Goal: Task Accomplishment & Management: Use online tool/utility

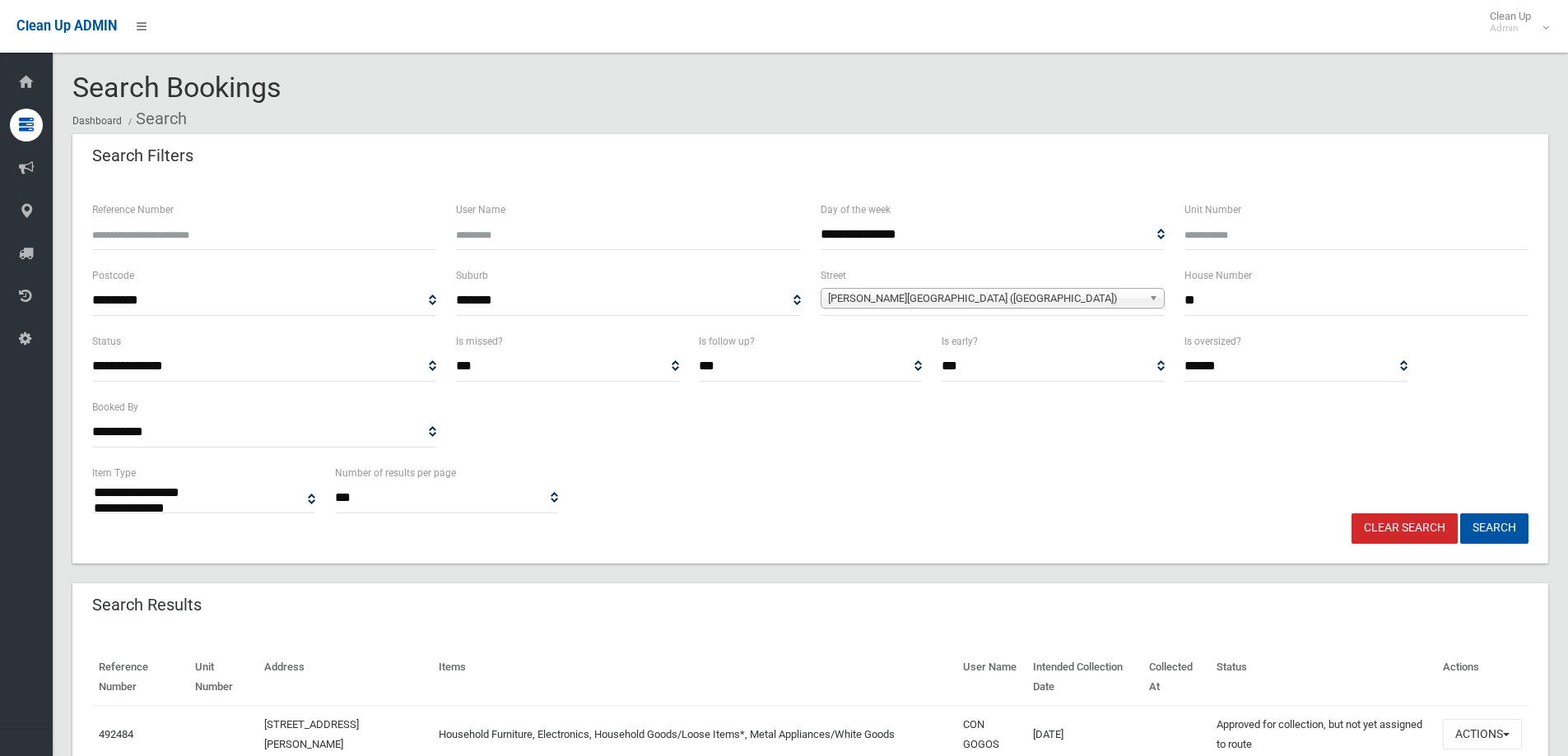
select select
click at [1408, 540] on link "Clear Search" at bounding box center [1404, 529] width 106 height 31
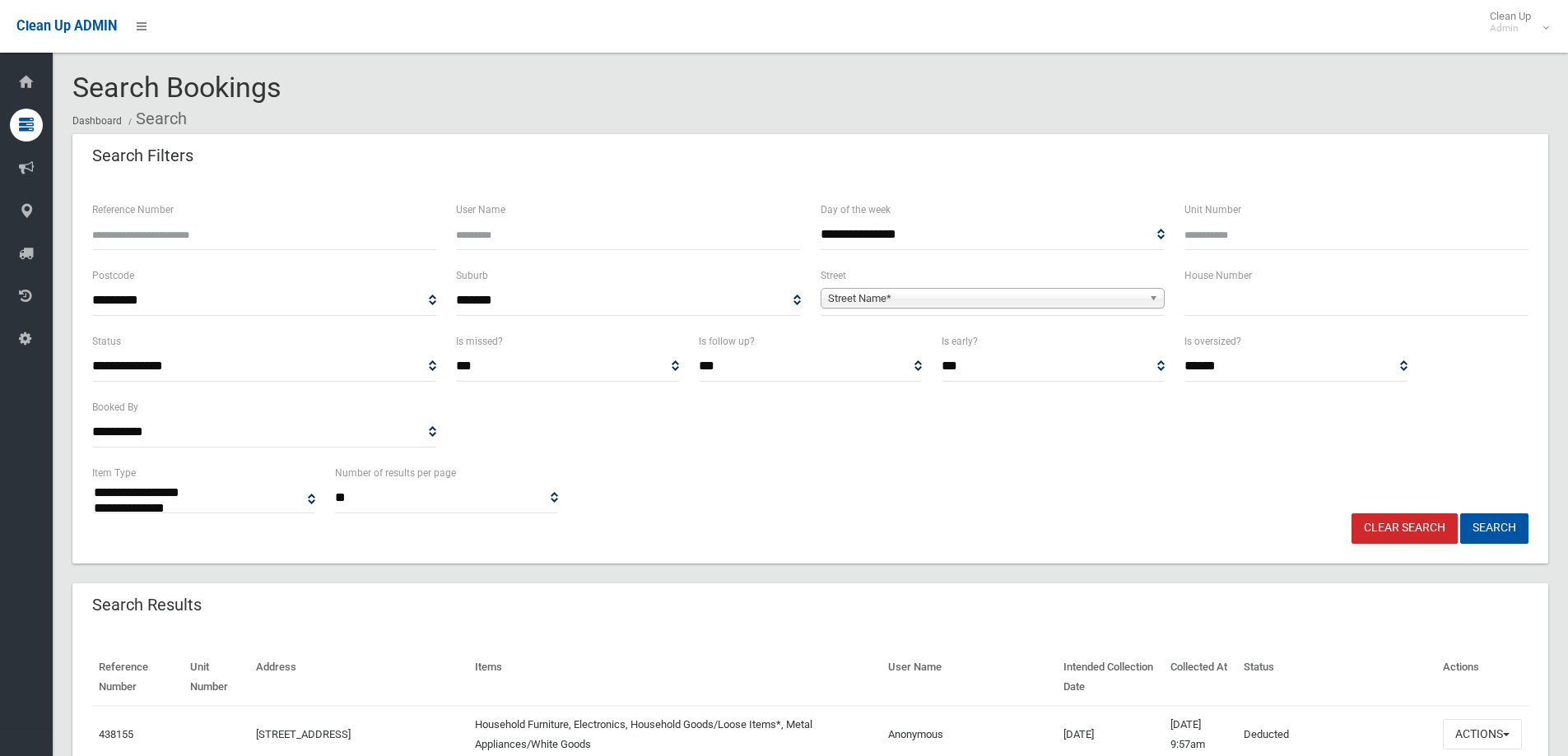
select select
click at [1233, 298] on input "text" at bounding box center [1356, 300] width 344 height 31
type input "***"
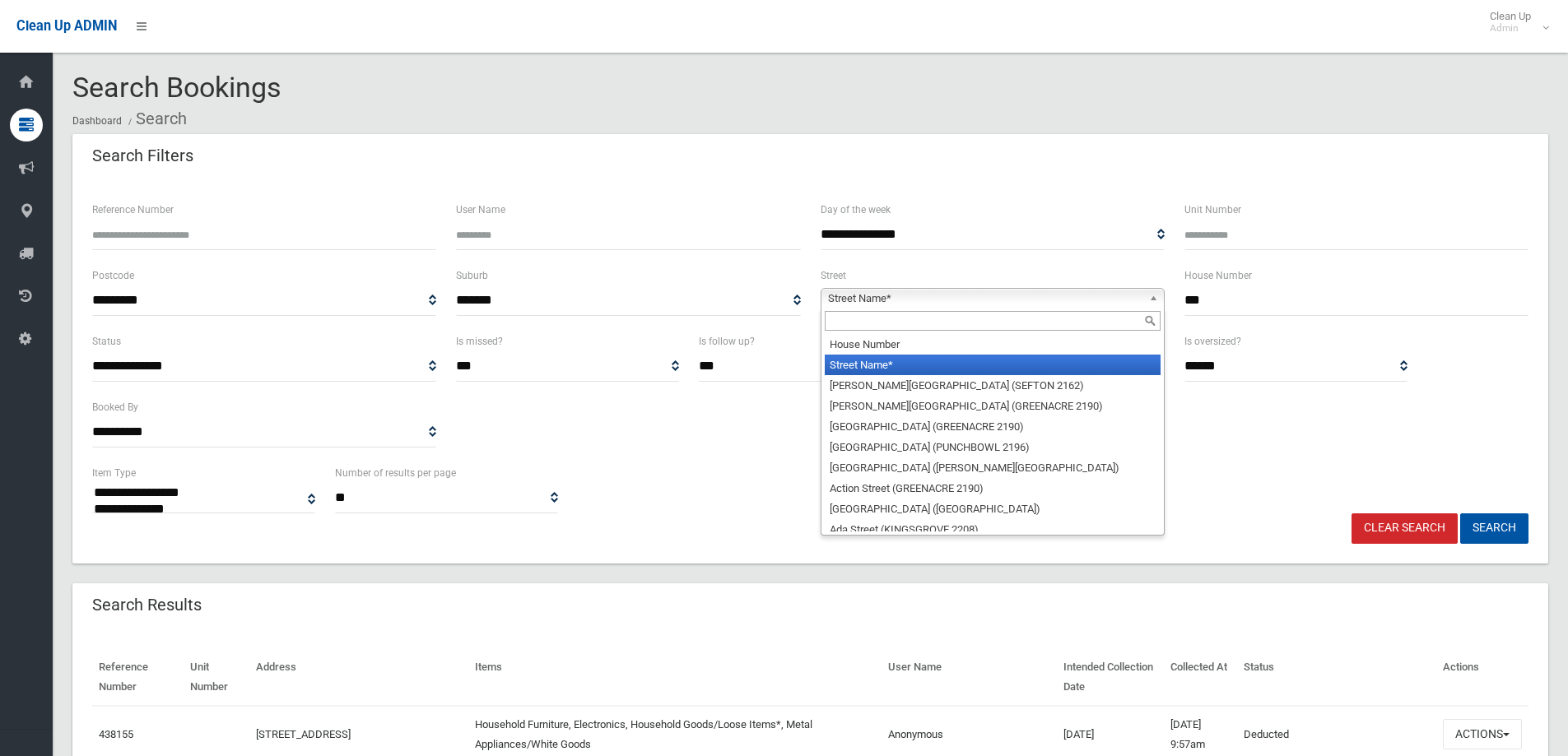
click at [1149, 301] on b at bounding box center [1155, 298] width 14 height 19
click at [940, 327] on input "text" at bounding box center [992, 320] width 336 height 20
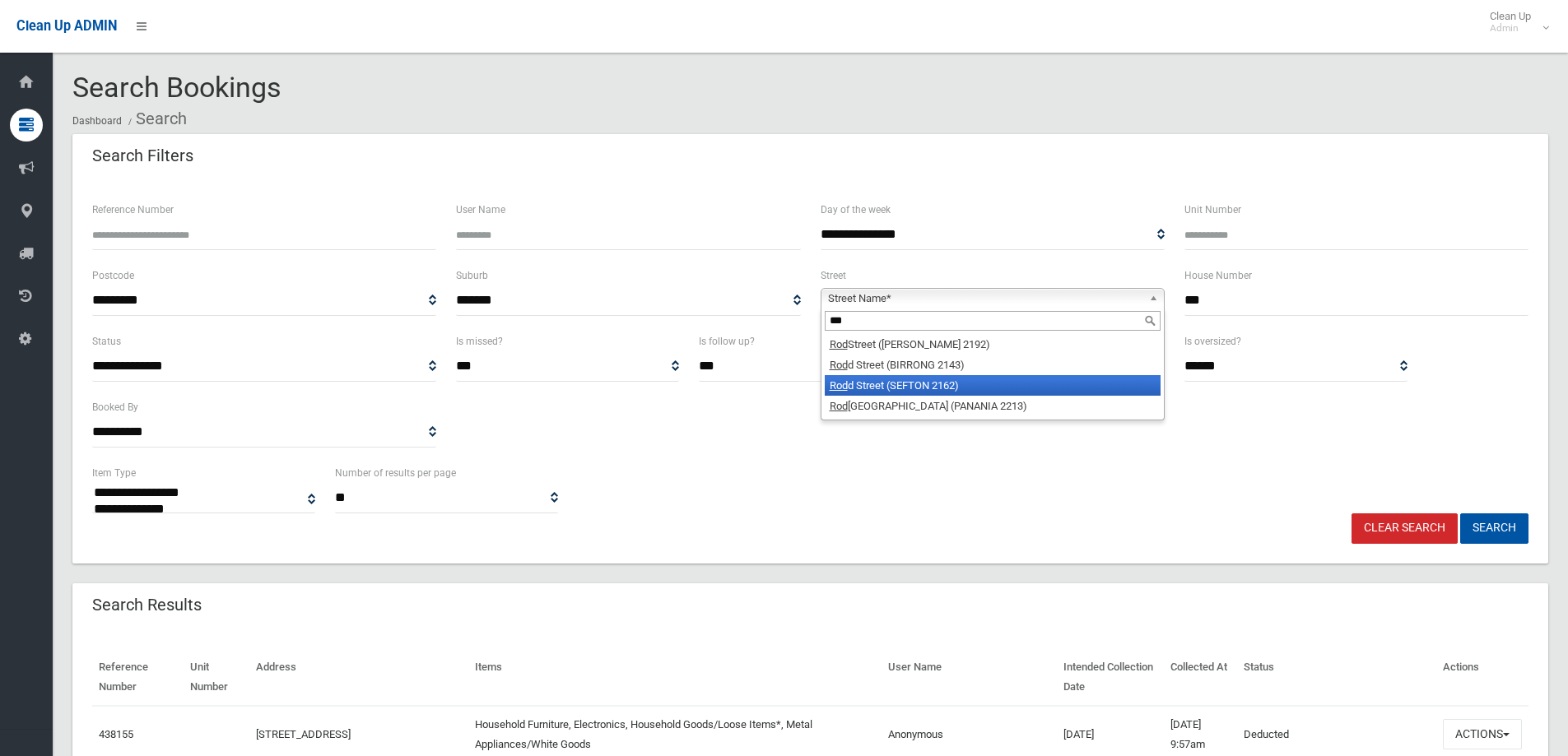
type input "***"
click at [947, 381] on li "Rod d Street (SEFTON 2162)" at bounding box center [992, 385] width 336 height 20
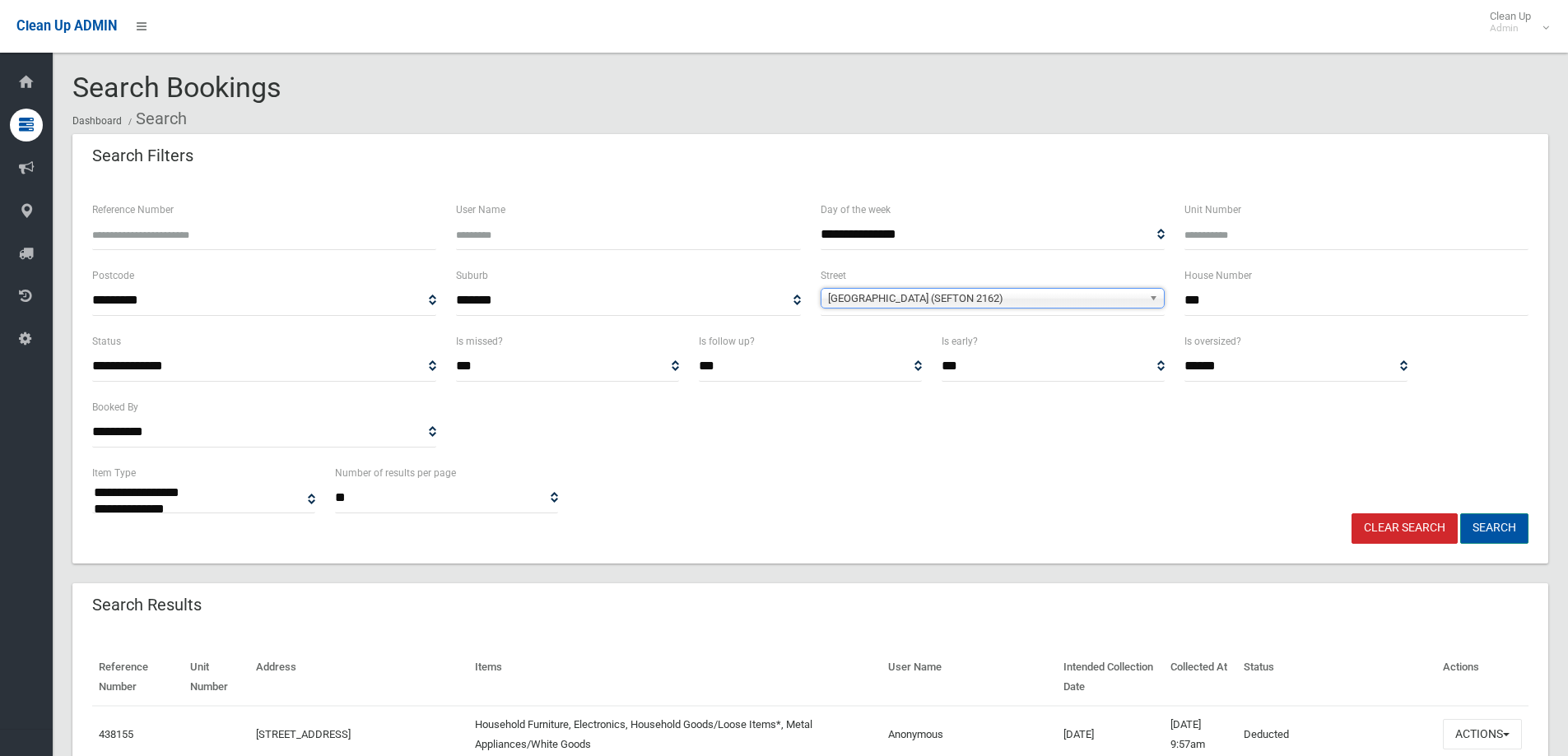
click at [1505, 534] on button "Search" at bounding box center [1494, 529] width 68 height 31
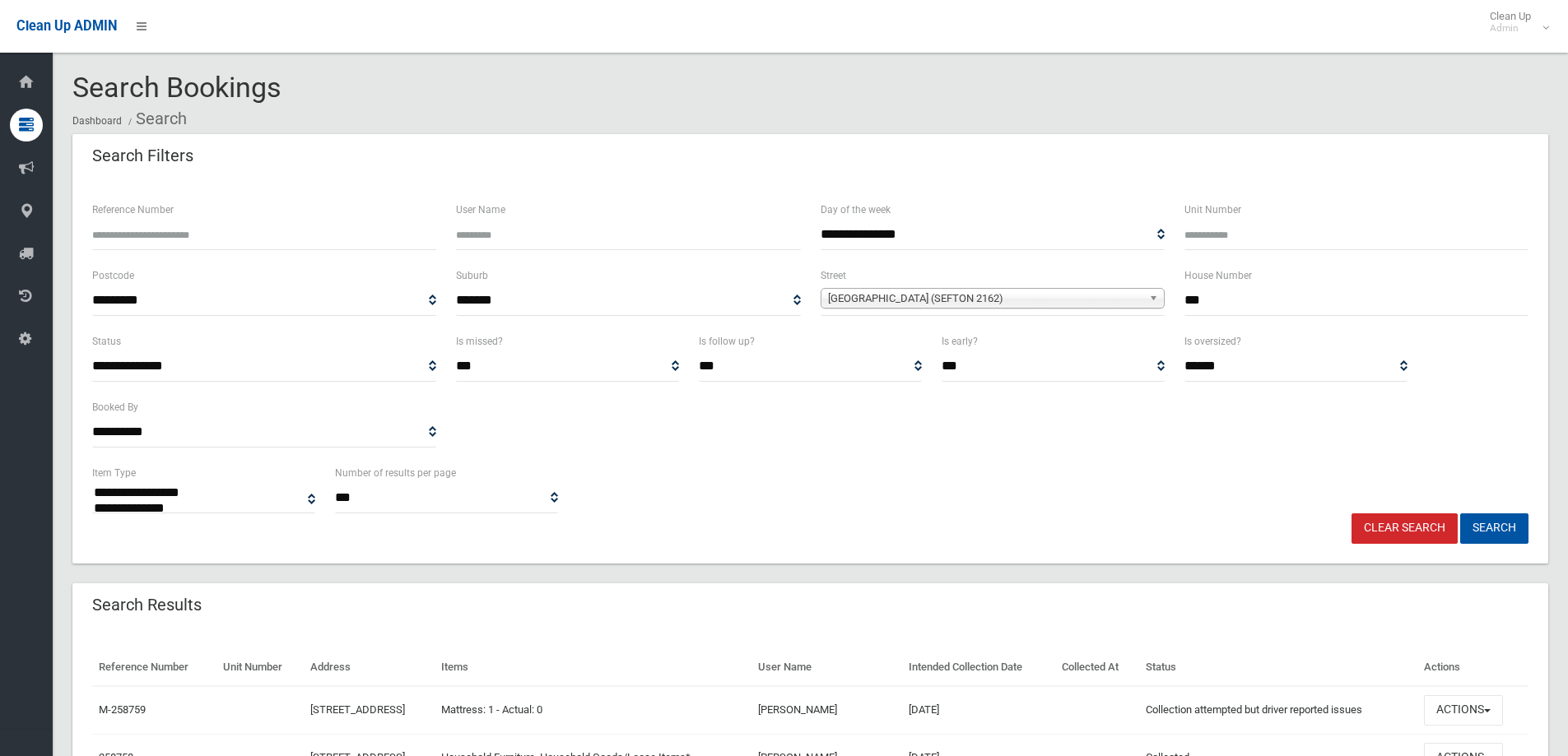
select select
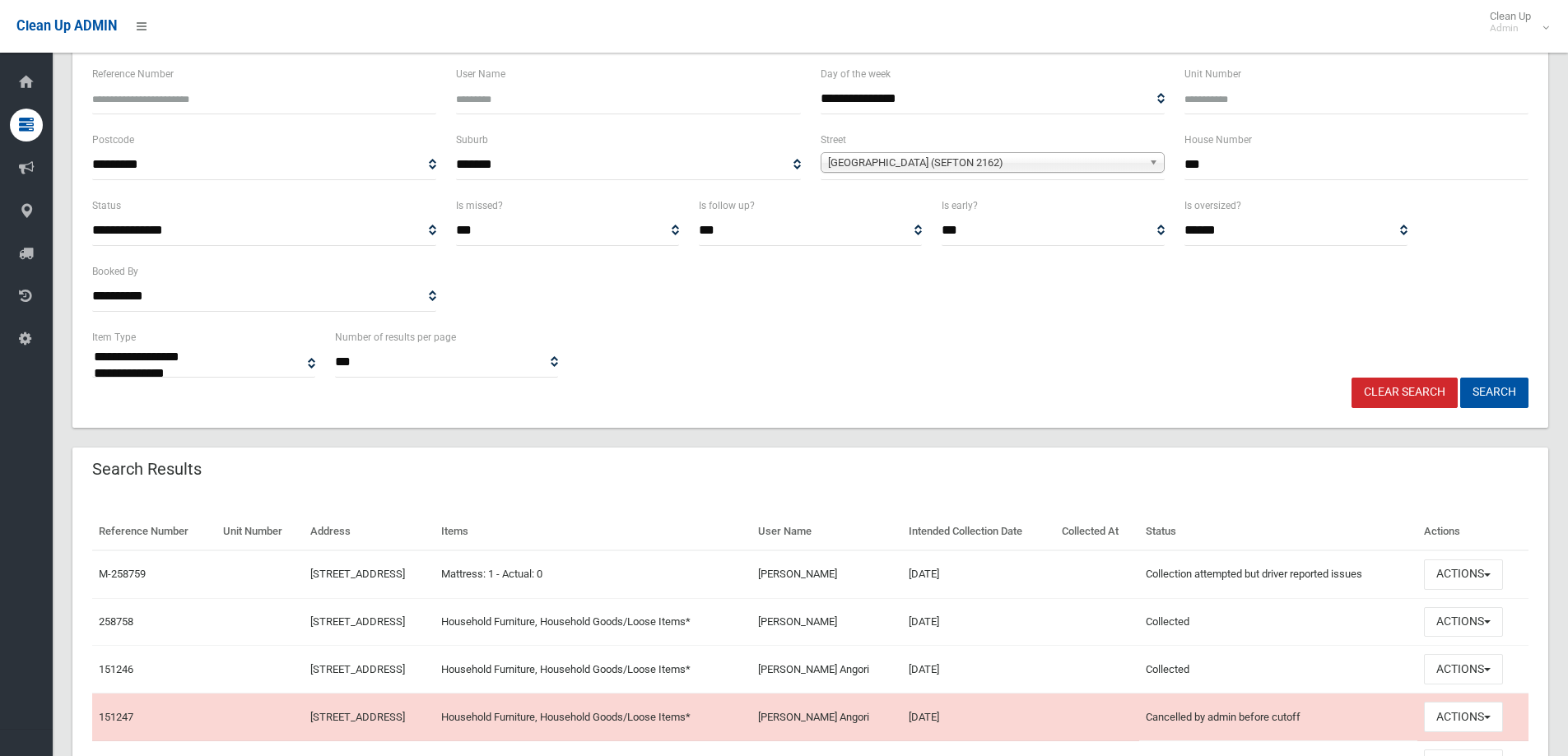
scroll to position [165, 0]
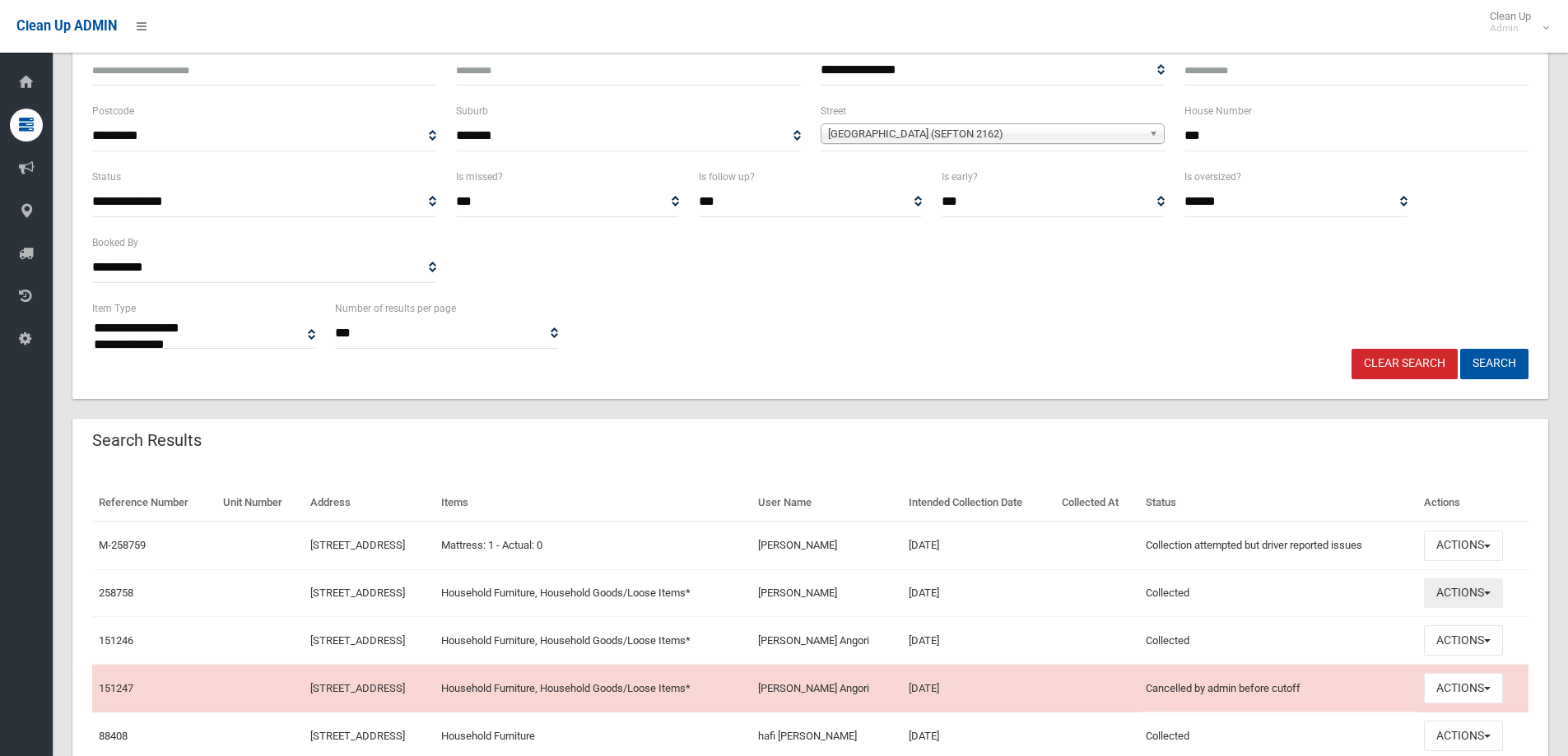
click at [1488, 587] on button "Actions" at bounding box center [1463, 594] width 79 height 31
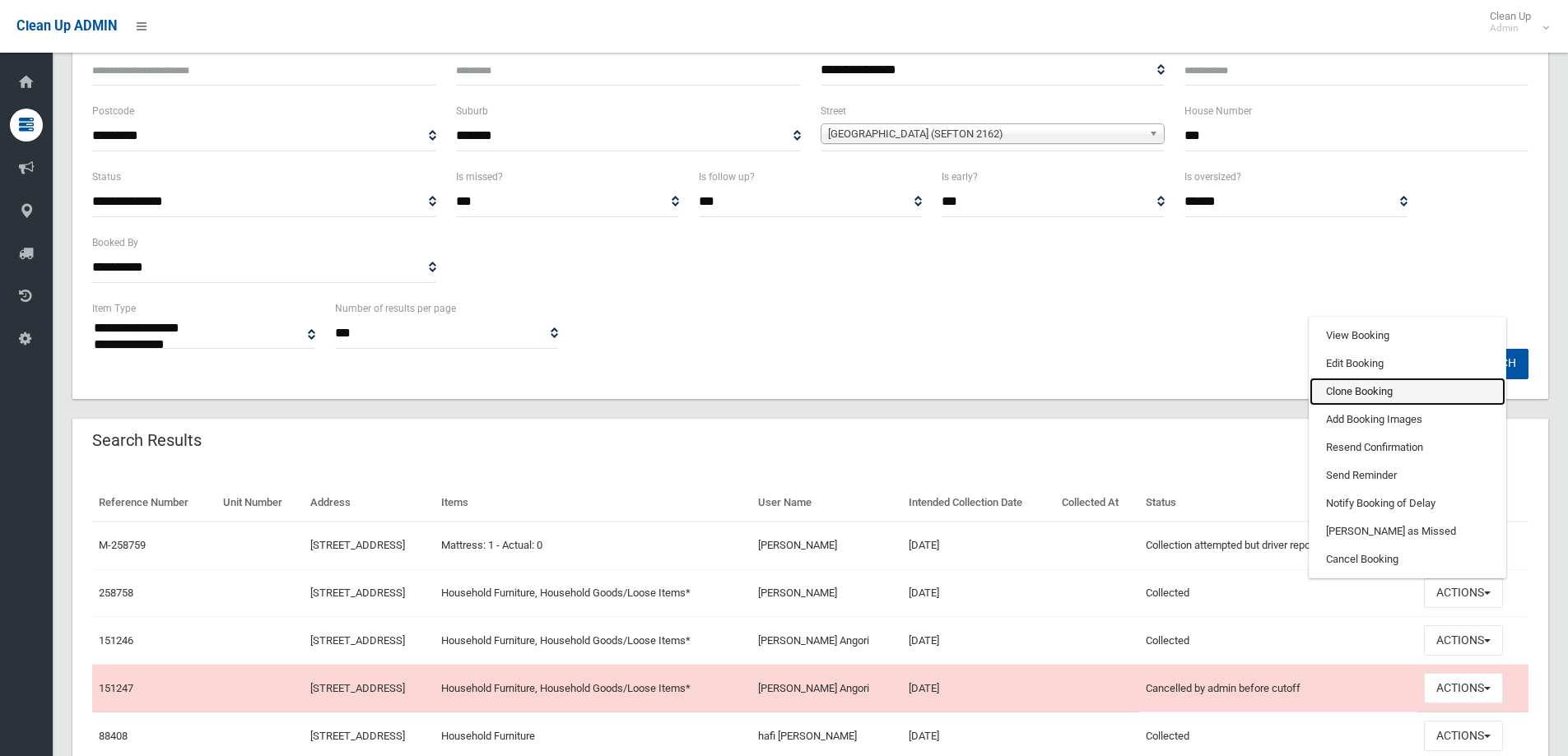
click at [1389, 386] on link "Clone Booking" at bounding box center [1407, 391] width 196 height 28
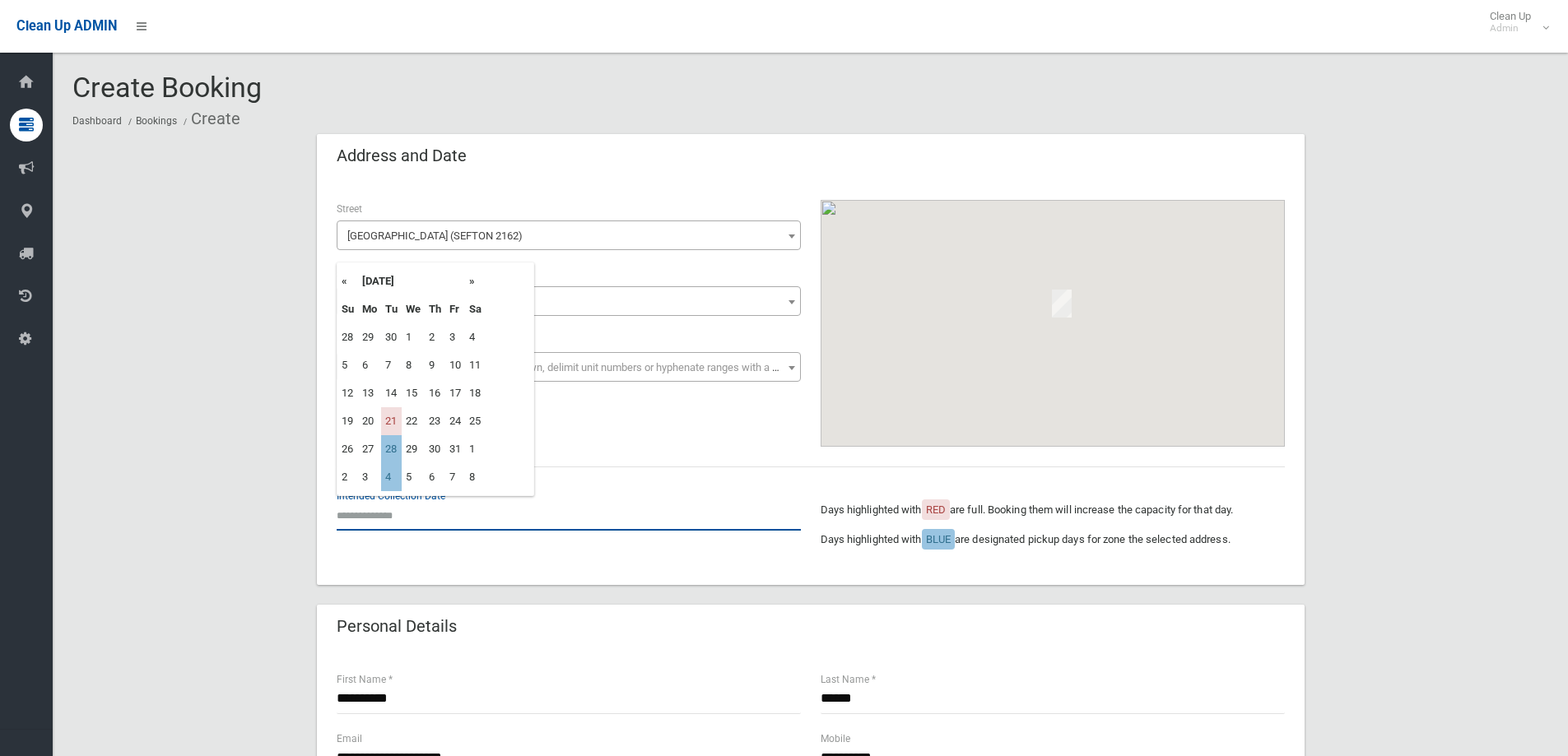
click at [403, 514] on input "text" at bounding box center [569, 515] width 464 height 31
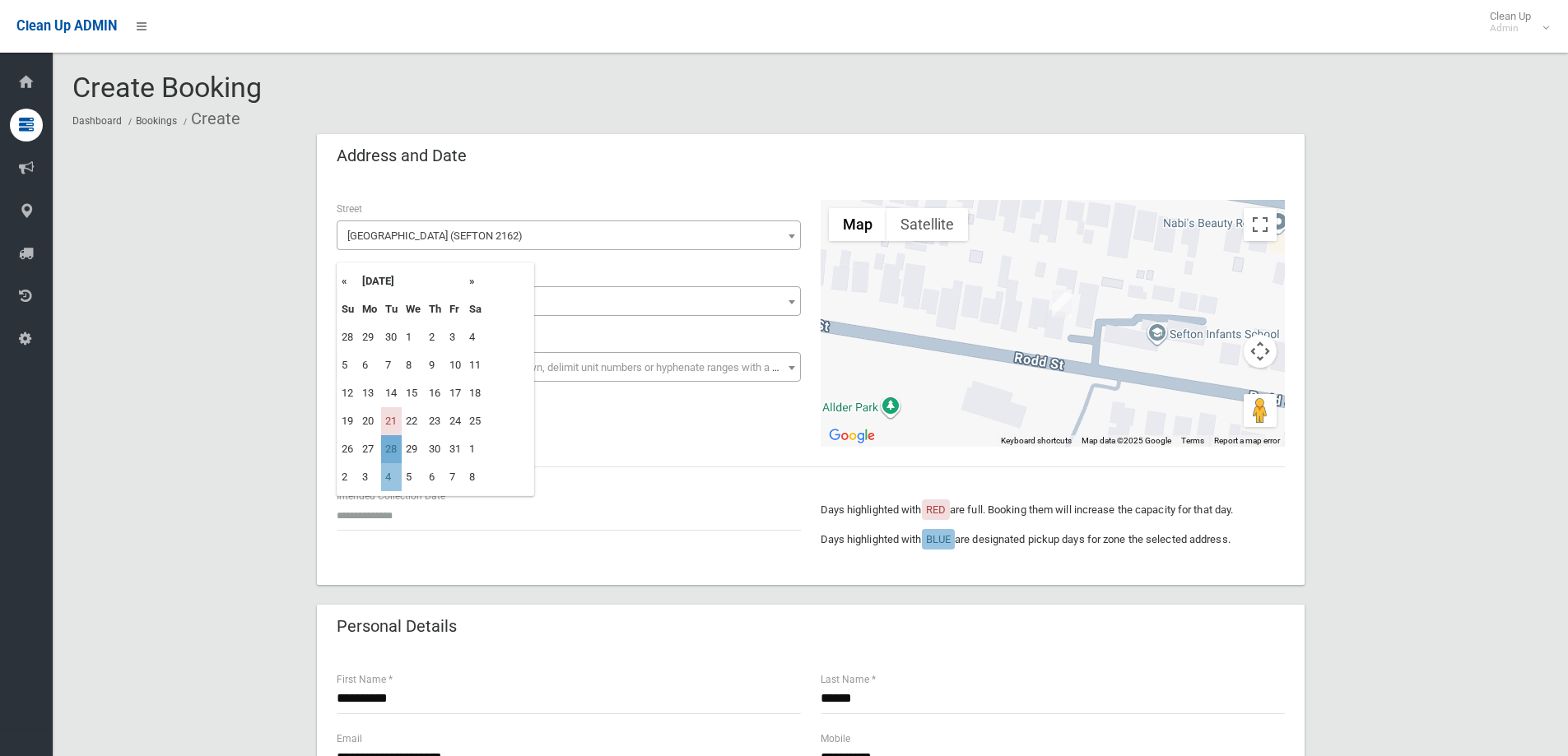
click at [399, 445] on td "28" at bounding box center [391, 449] width 20 height 28
type input "**********"
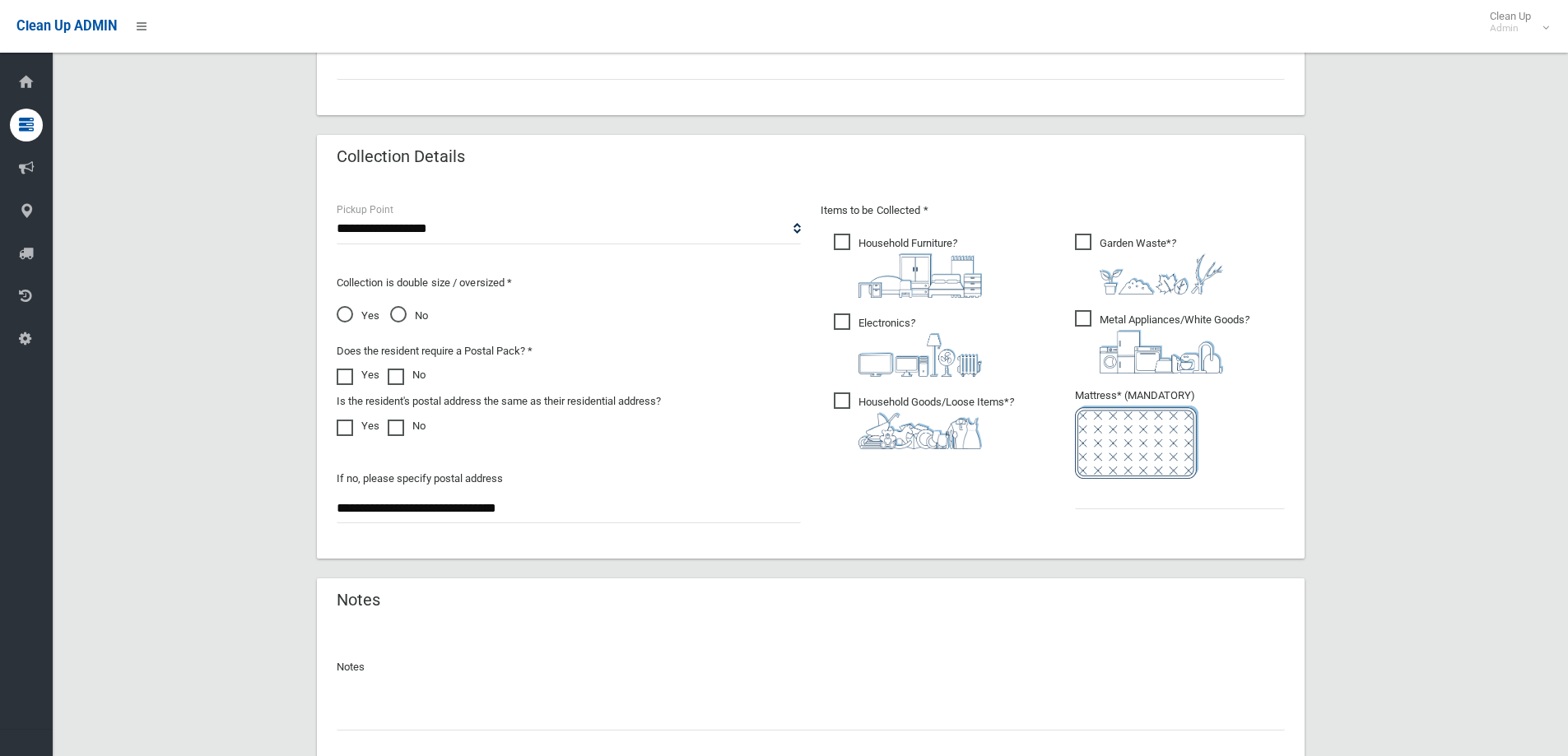
scroll to position [818, 0]
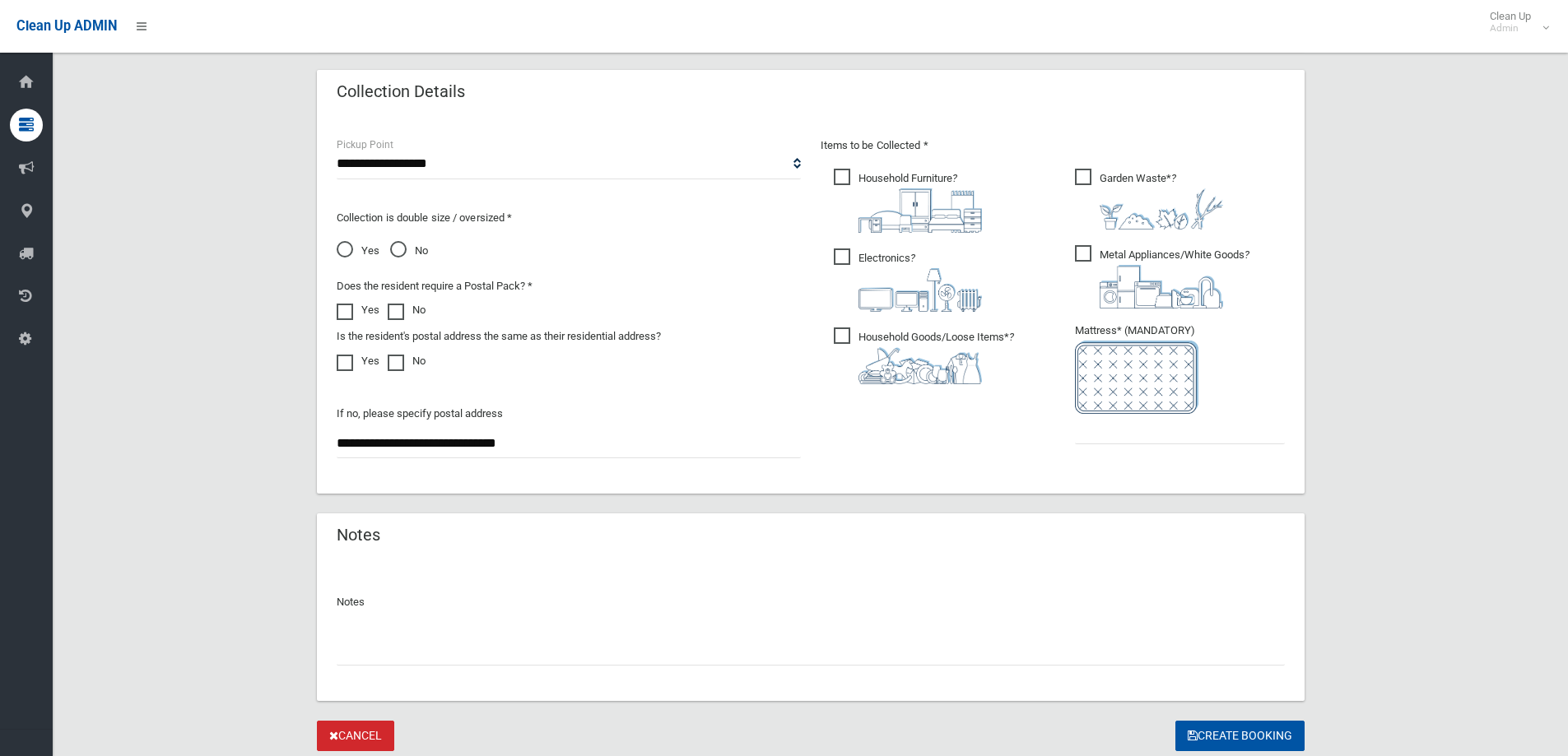
click at [849, 257] on span "Electronics ?" at bounding box center [908, 280] width 149 height 64
click at [1087, 176] on span "Garden Waste* ?" at bounding box center [1149, 199] width 149 height 61
click at [1077, 249] on span "Metal Appliances/White Goods ?" at bounding box center [1162, 277] width 175 height 64
click at [1123, 428] on input "text" at bounding box center [1179, 429] width 210 height 31
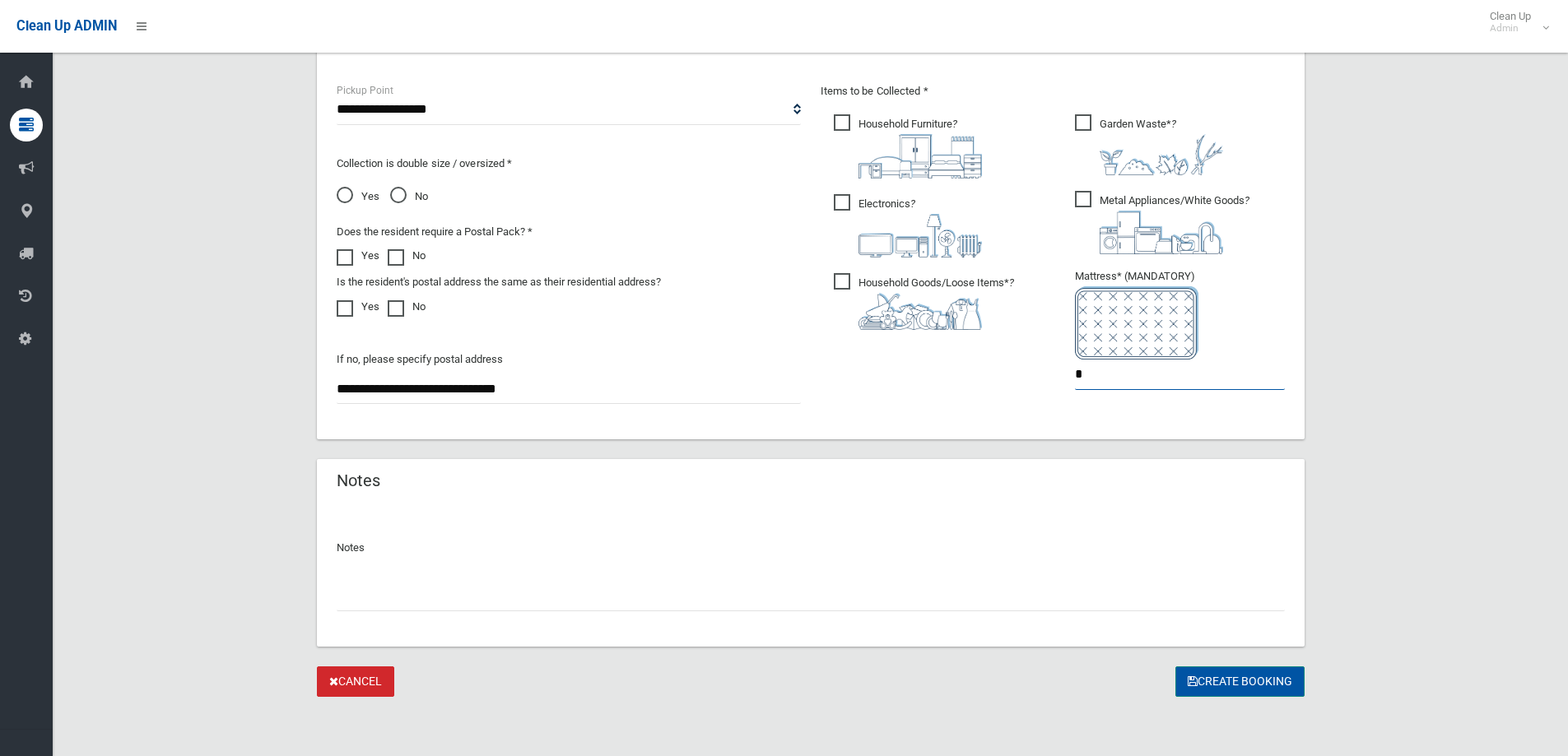
type input "*"
click at [1252, 675] on button "Create Booking" at bounding box center [1239, 681] width 129 height 31
